Goal: Find specific page/section: Find specific page/section

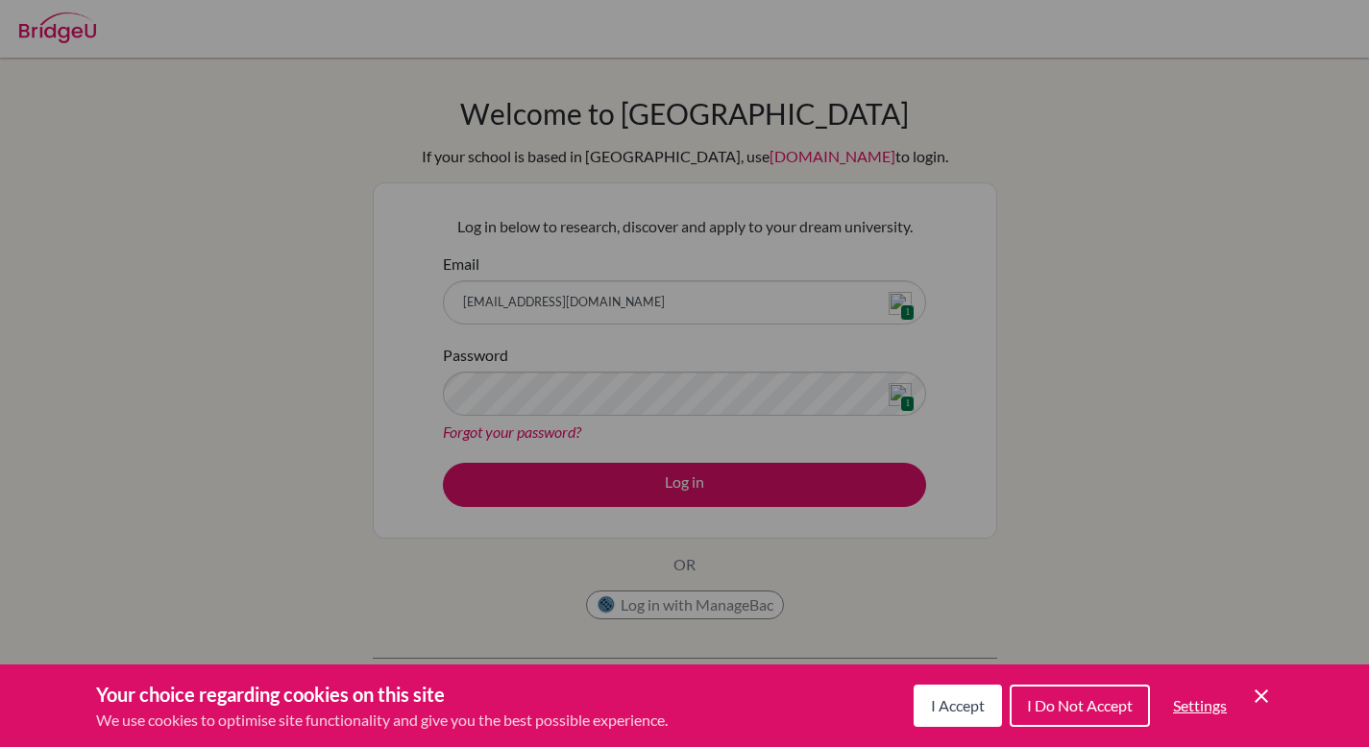
click at [906, 302] on div "Cookie Preferences" at bounding box center [684, 373] width 1369 height 747
click at [956, 695] on button "I Accept" at bounding box center [958, 706] width 88 height 42
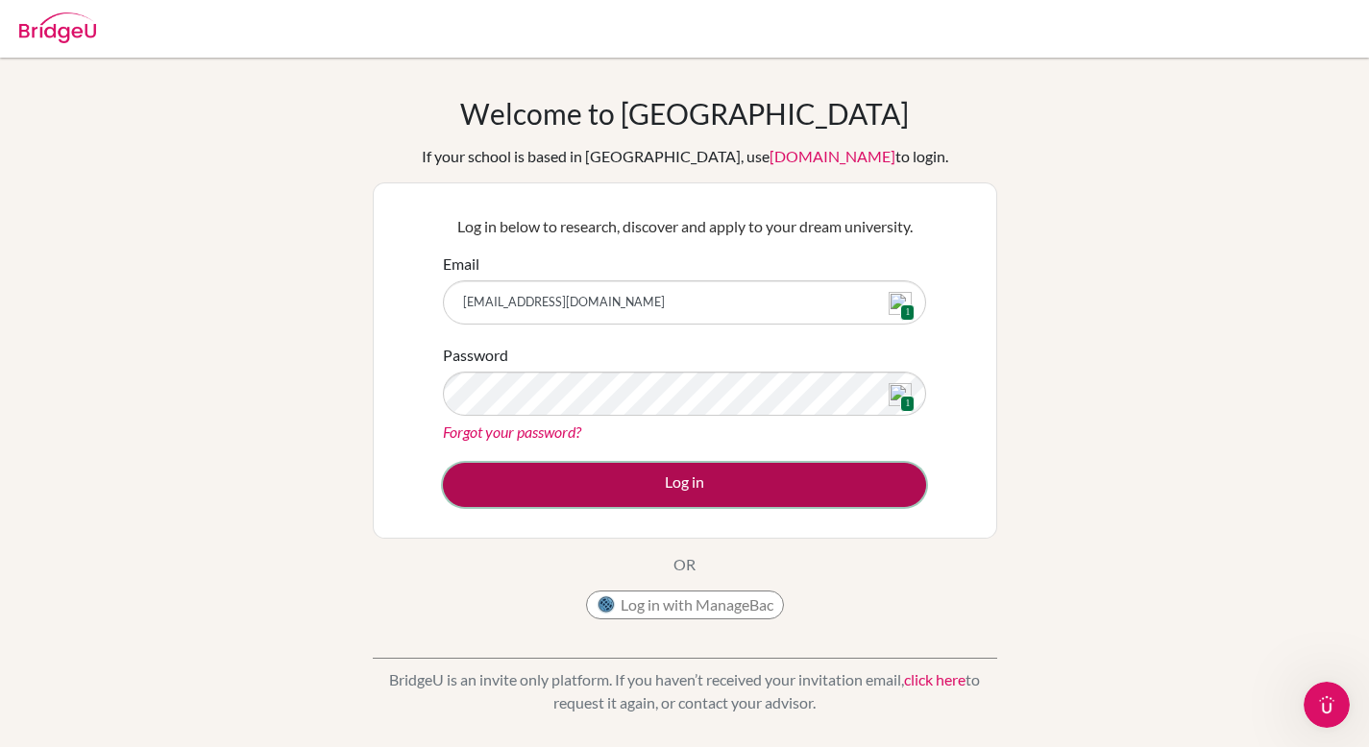
click at [716, 492] on button "Log in" at bounding box center [684, 485] width 483 height 44
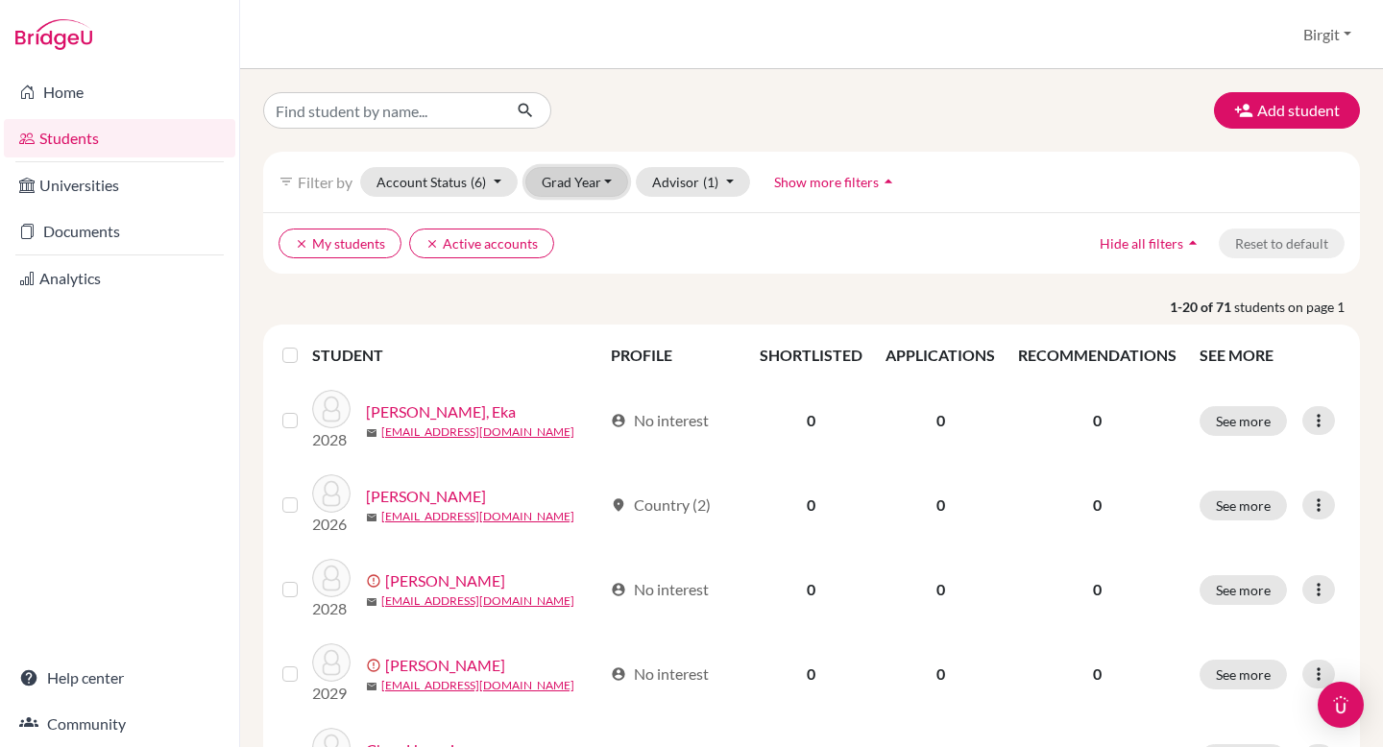
click at [595, 182] on button "Grad Year" at bounding box center [577, 182] width 104 height 30
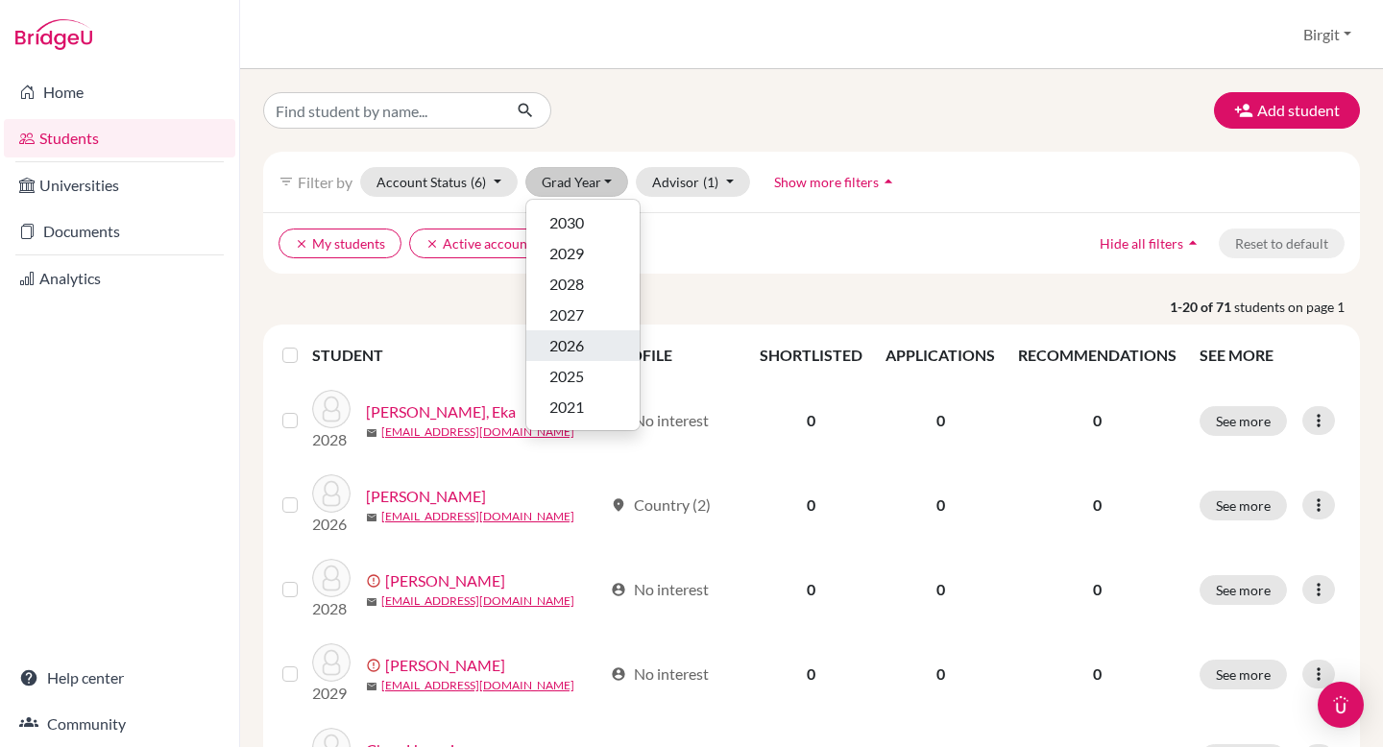
click at [594, 342] on div "2026" at bounding box center [582, 345] width 67 height 23
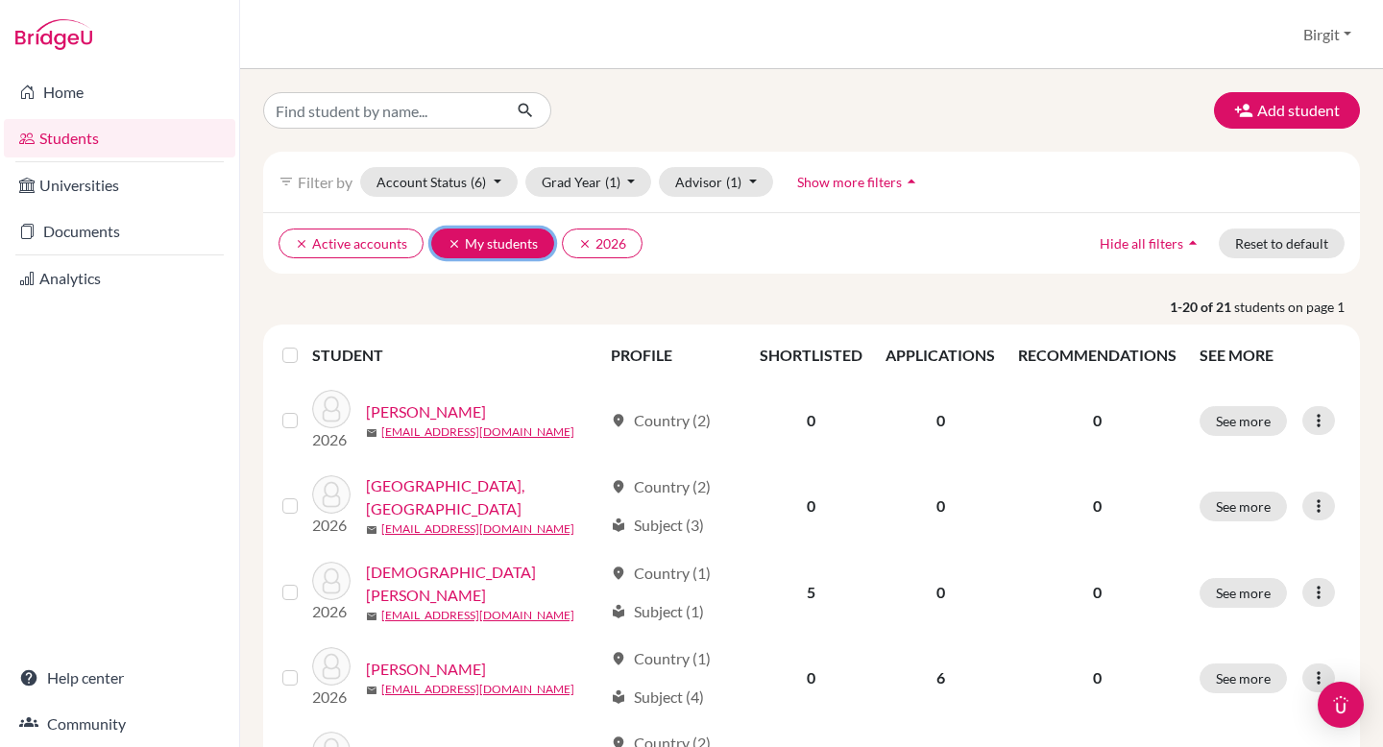
click at [448, 244] on icon "clear" at bounding box center [454, 243] width 13 height 13
